Goal: Task Accomplishment & Management: Manage account settings

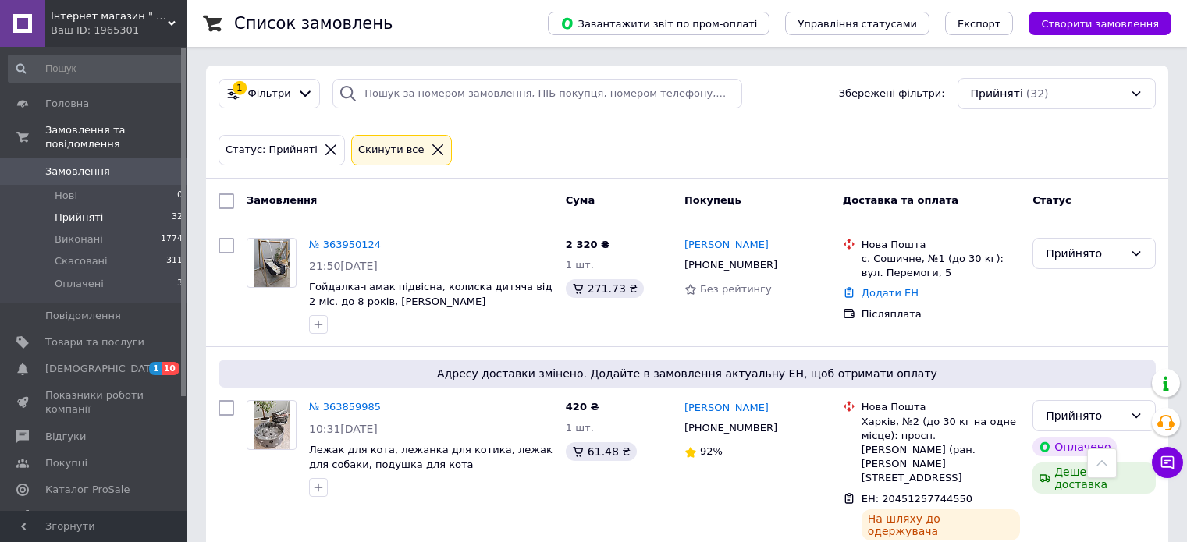
scroll to position [468, 0]
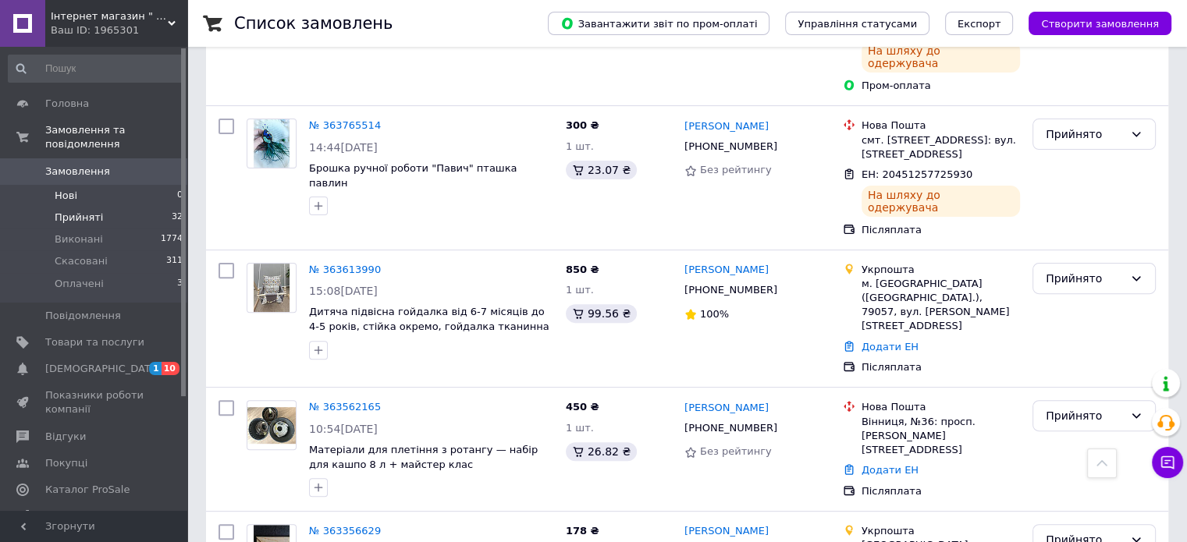
click at [109, 185] on li "Нові 0" at bounding box center [96, 196] width 192 height 22
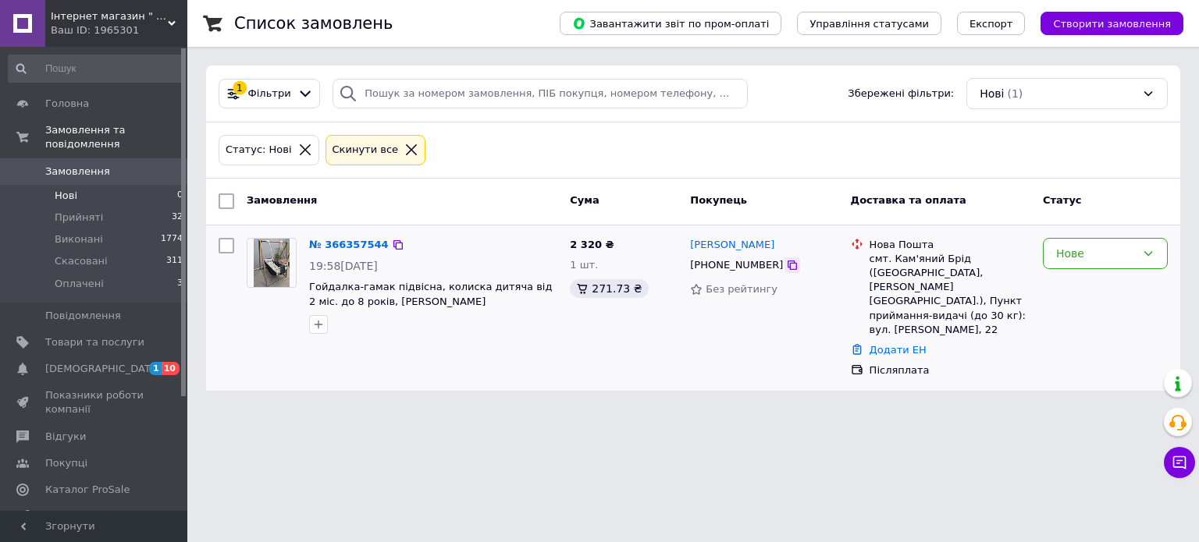
click at [786, 266] on icon at bounding box center [792, 265] width 12 height 12
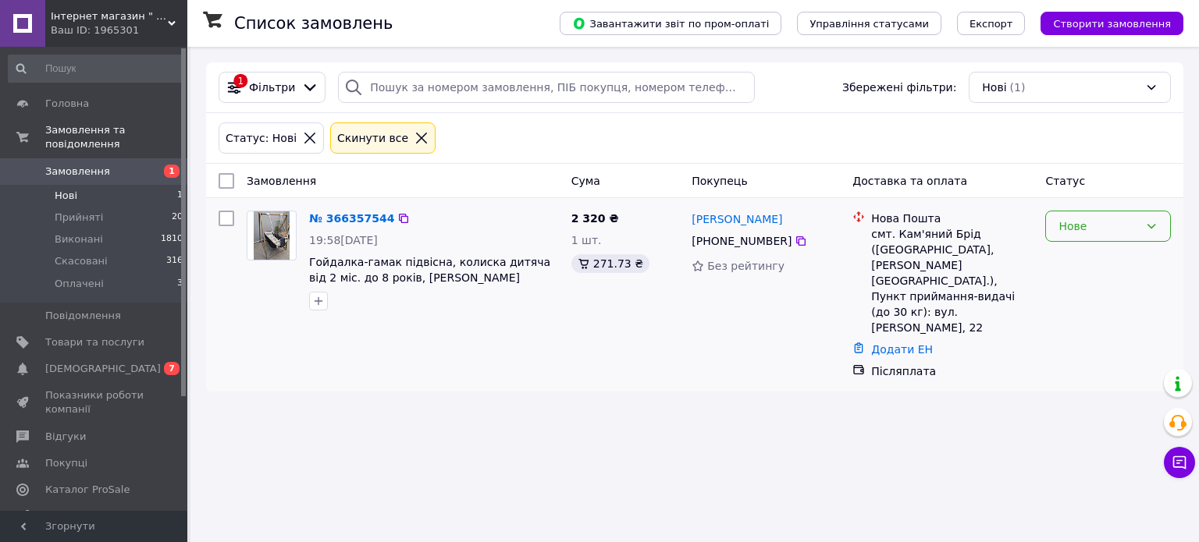
click at [1157, 224] on icon at bounding box center [1151, 226] width 12 height 12
click at [1099, 258] on li "Прийнято" at bounding box center [1108, 260] width 124 height 28
click at [75, 211] on span "Прийняті" at bounding box center [79, 218] width 48 height 14
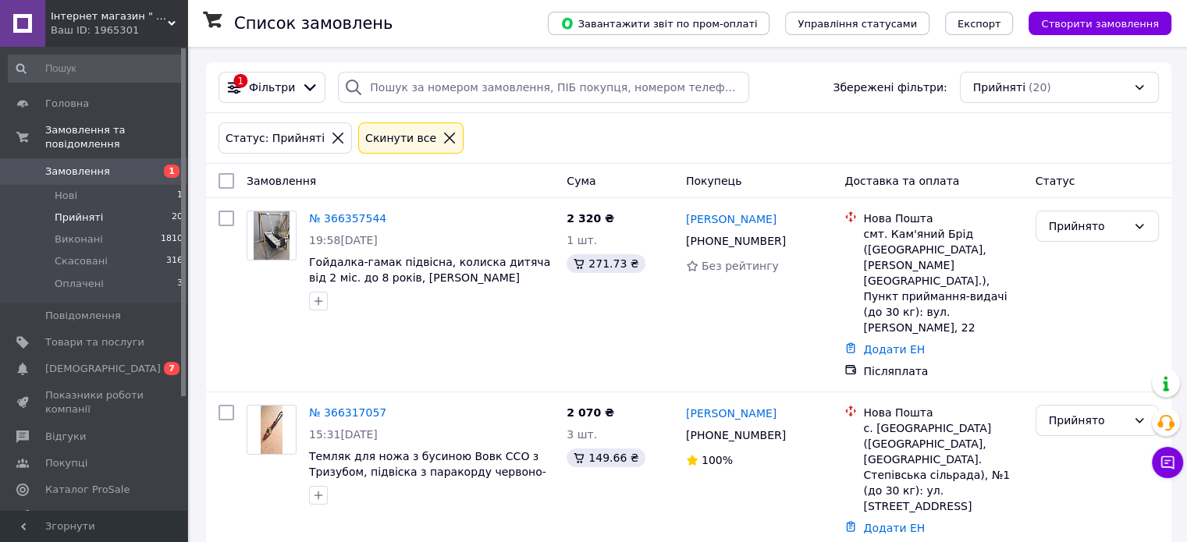
click at [75, 211] on span "Прийняті" at bounding box center [79, 218] width 48 height 14
